Goal: Check status: Check status

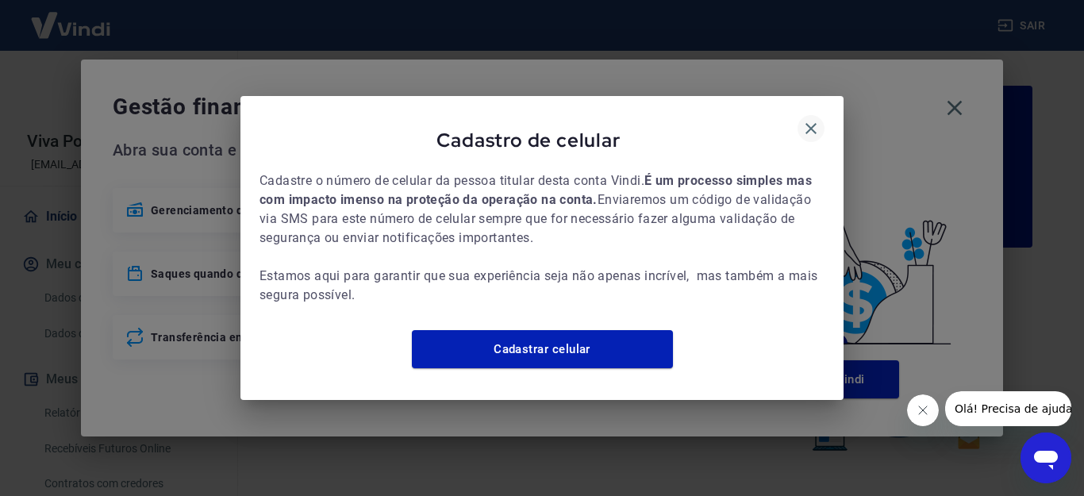
click at [807, 122] on icon "button" at bounding box center [811, 128] width 19 height 19
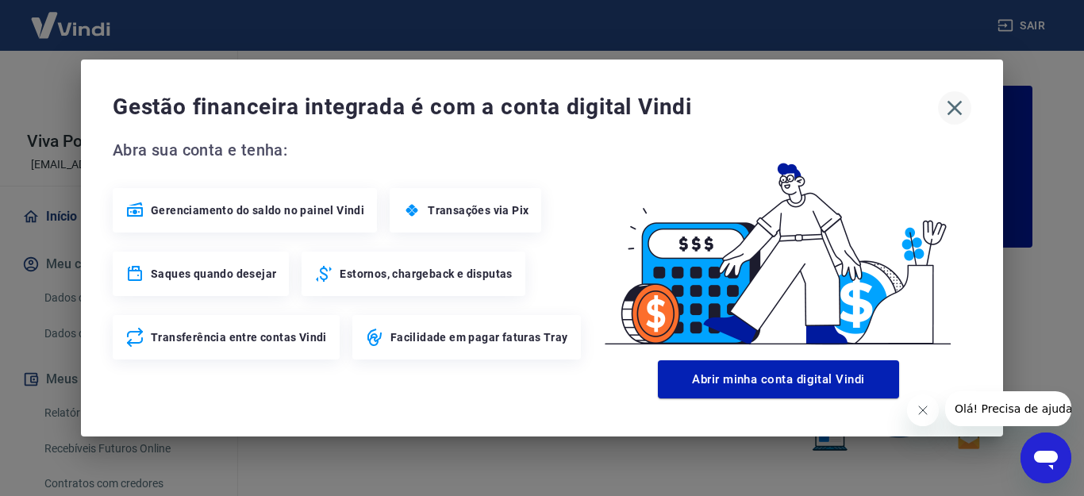
click at [956, 109] on icon "button" at bounding box center [955, 108] width 15 height 15
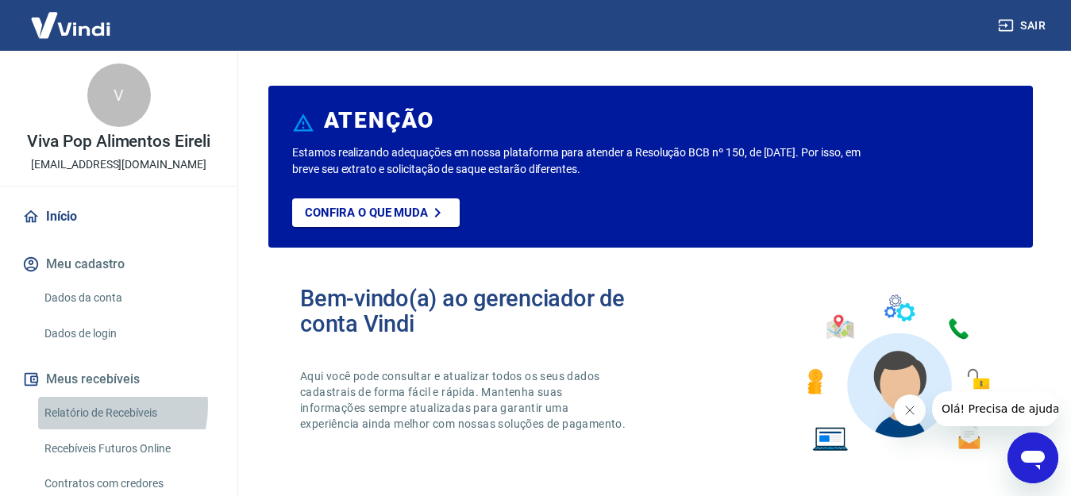
click at [99, 406] on link "Relatório de Recebíveis" at bounding box center [128, 413] width 180 height 33
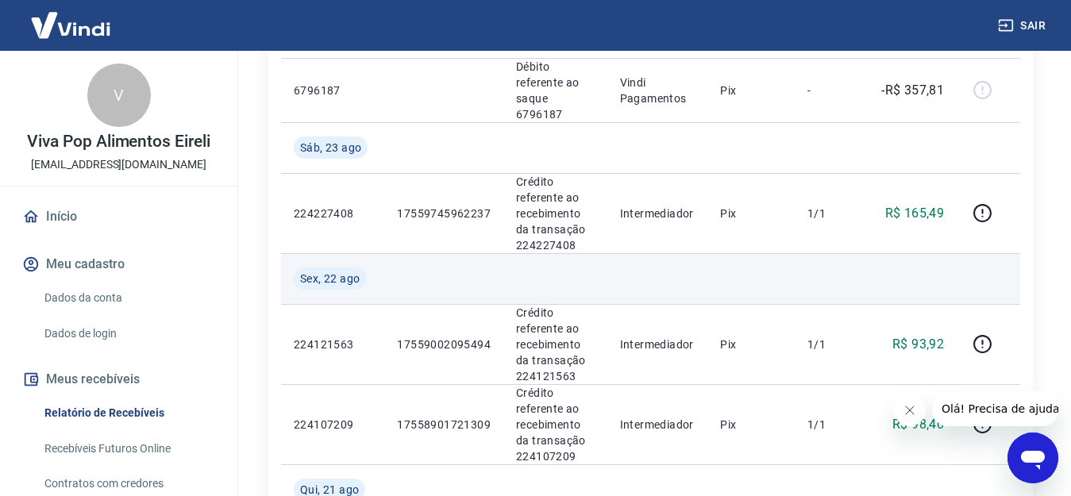
scroll to position [397, 0]
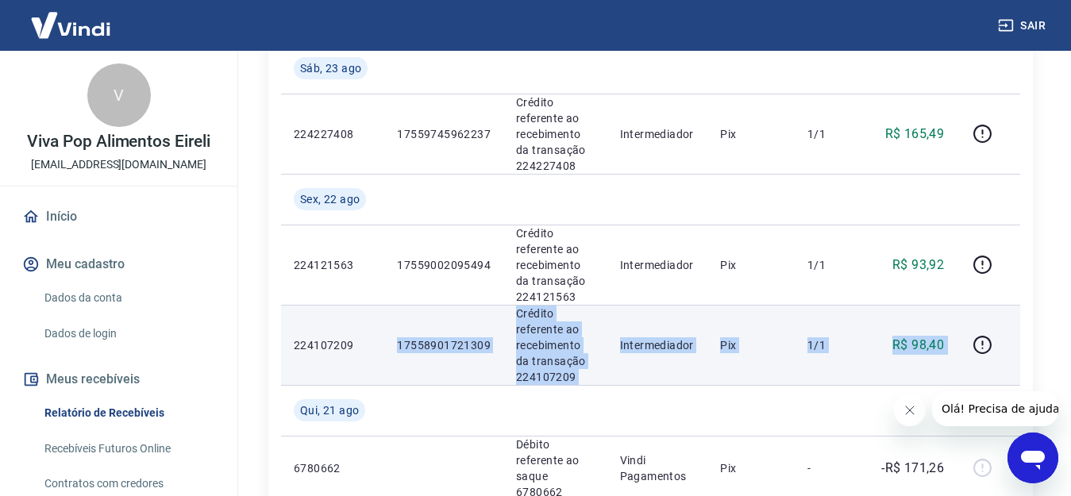
drag, startPoint x: 389, startPoint y: 326, endPoint x: 1019, endPoint y: 350, distance: 630.6
click at [1019, 350] on tr "224107209 17558901721309 Crédito referente ao recebimento da transação 22410720…" at bounding box center [650, 345] width 739 height 80
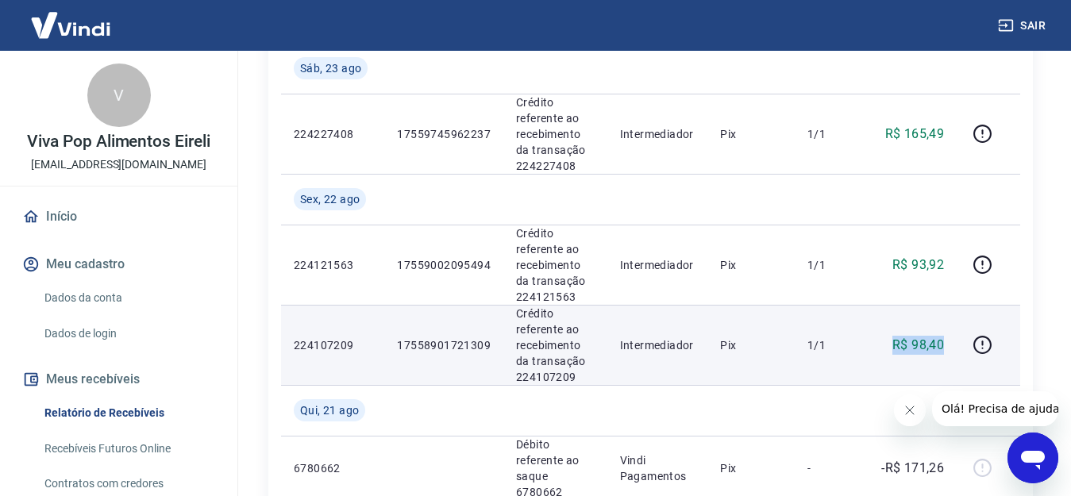
drag, startPoint x: 945, startPoint y: 333, endPoint x: 871, endPoint y: 321, distance: 75.6
click at [871, 321] on td "R$ 98,40" at bounding box center [912, 345] width 90 height 80
drag, startPoint x: 465, startPoint y: 329, endPoint x: 492, endPoint y: 333, distance: 27.3
click at [492, 333] on td "17558901721309" at bounding box center [443, 345] width 119 height 80
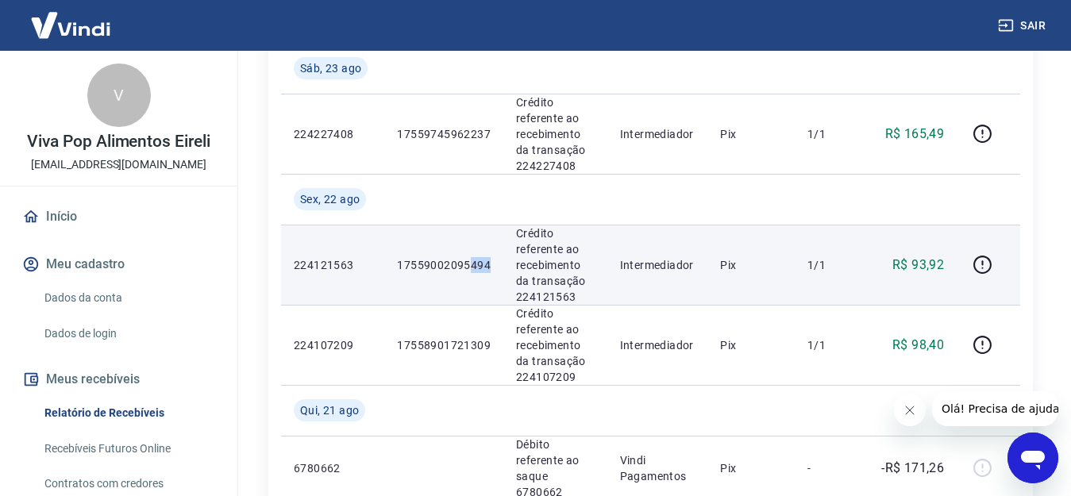
drag, startPoint x: 467, startPoint y: 252, endPoint x: 491, endPoint y: 252, distance: 24.6
click at [491, 252] on td "17559002095494" at bounding box center [443, 265] width 119 height 80
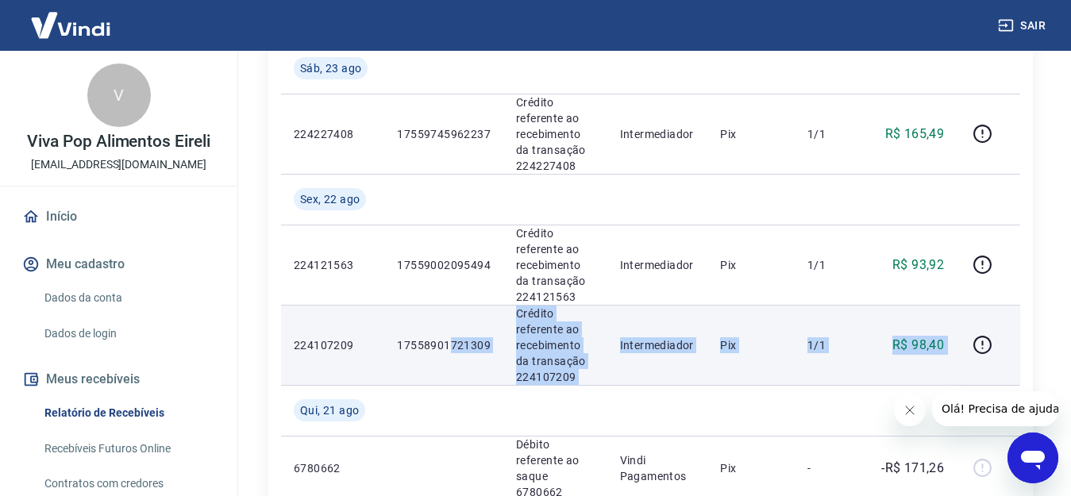
drag, startPoint x: 447, startPoint y: 333, endPoint x: 964, endPoint y: 333, distance: 516.7
click at [964, 333] on tr "224107209 17558901721309 Crédito referente ao recebimento da transação 22410720…" at bounding box center [650, 345] width 739 height 80
